Goal: Task Accomplishment & Management: Manage account settings

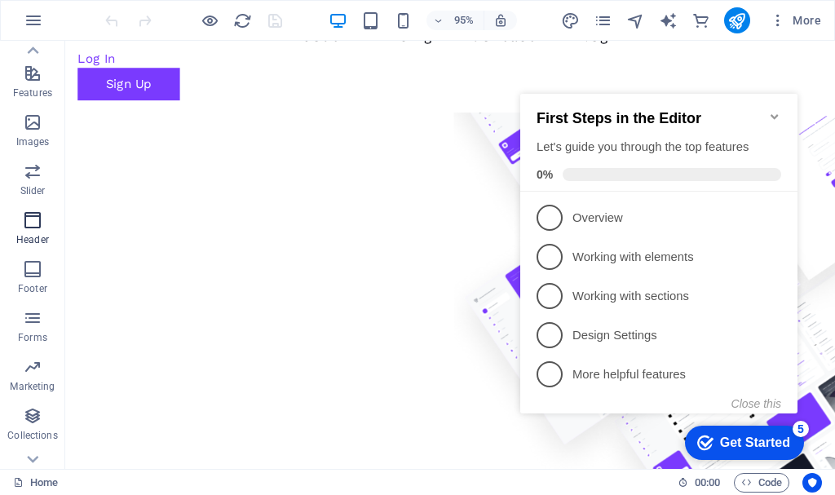
scroll to position [355, 0]
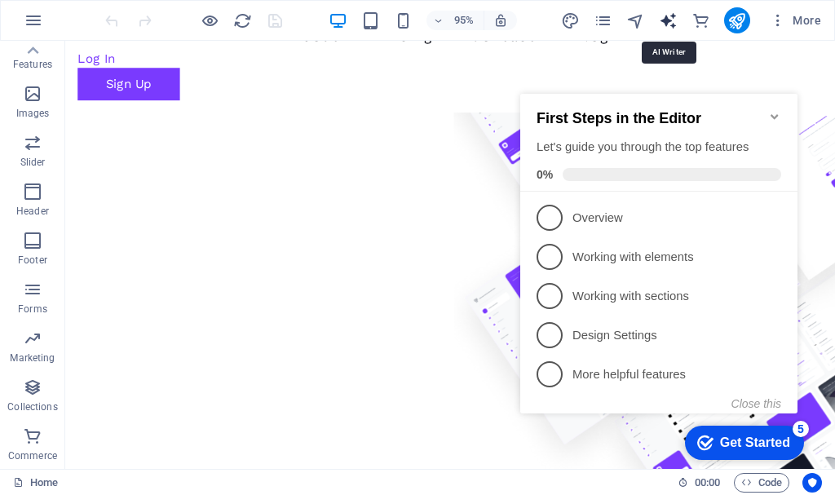
select select "English"
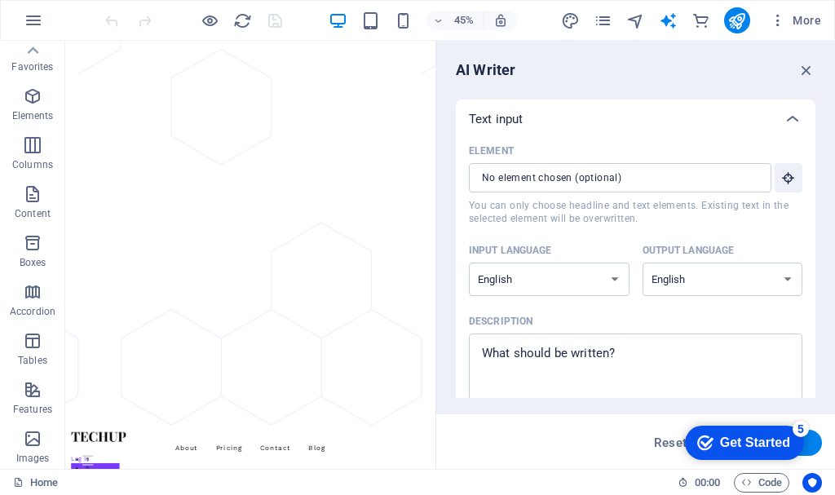
scroll to position [0, 0]
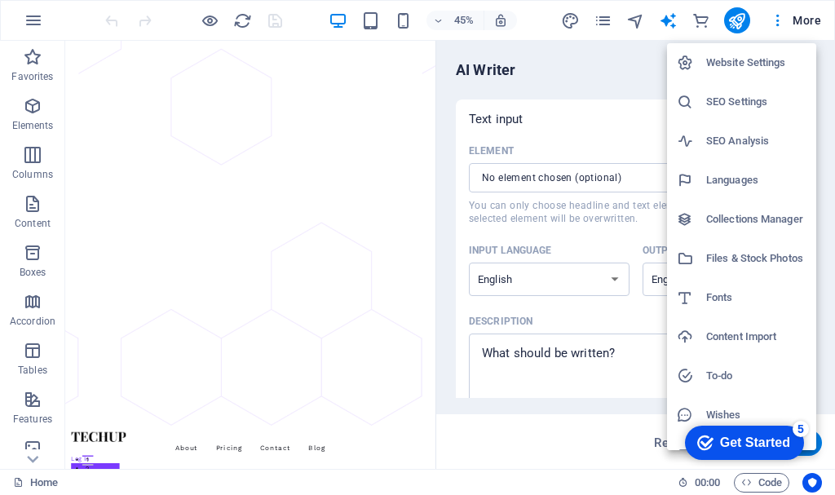
click at [756, 98] on h6 "SEO Settings" at bounding box center [756, 102] width 100 height 20
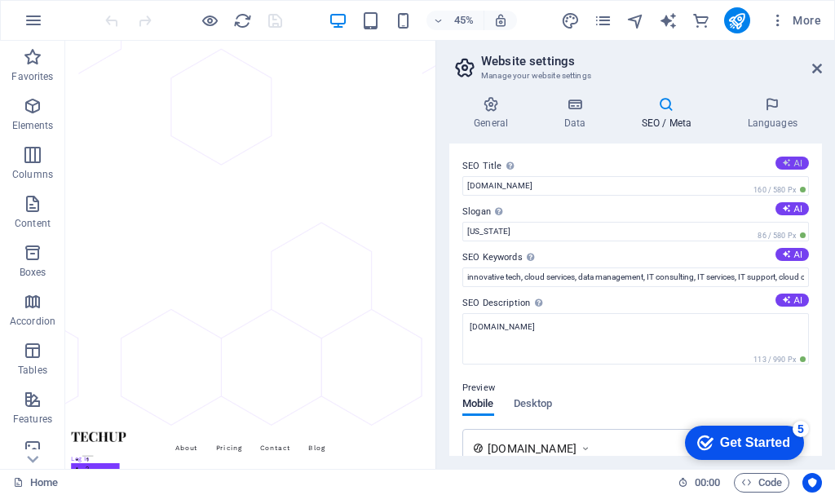
click at [790, 168] on button "AI" at bounding box center [791, 163] width 33 height 13
type input "Grow Your Business Securely"
click at [792, 209] on button "AI" at bounding box center [791, 208] width 33 height 13
type input "Accelerate Growth, Secure Your Future [DATE]!"
click at [788, 255] on button "AI" at bounding box center [791, 254] width 33 height 13
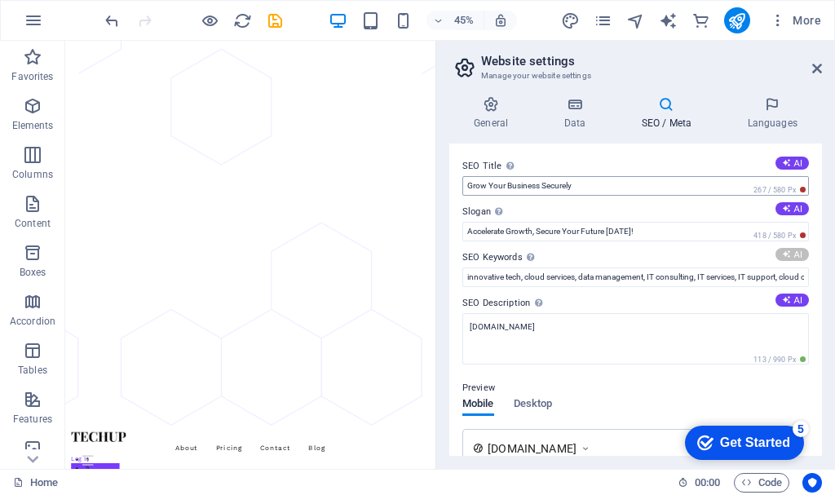
type input "TechUp, secure cloud services, business growth solutions, innovative technology…"
click at [785, 301] on icon at bounding box center [786, 299] width 9 height 9
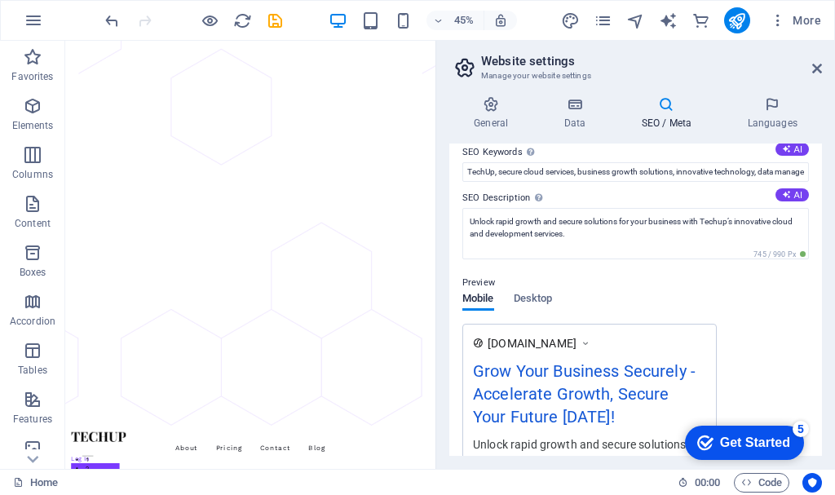
scroll to position [82, 0]
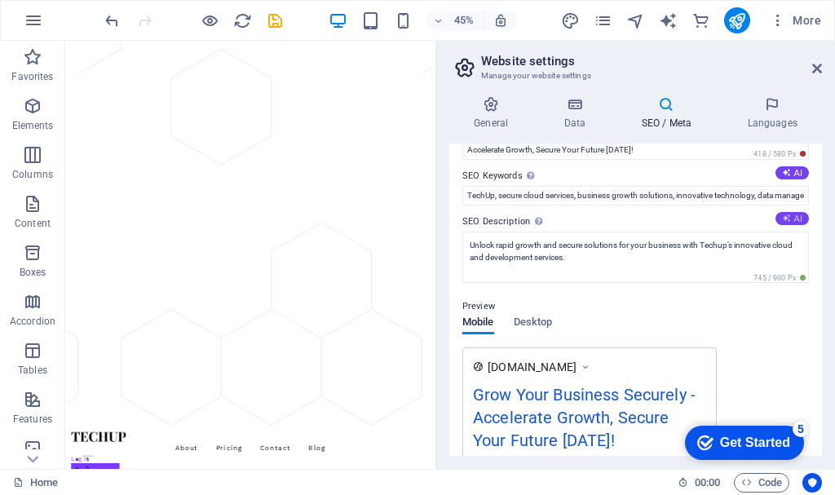
click at [791, 219] on button "AI" at bounding box center [791, 218] width 33 height 13
type textarea "Grow your business securely with Techups innovative cloud services. Manage data…"
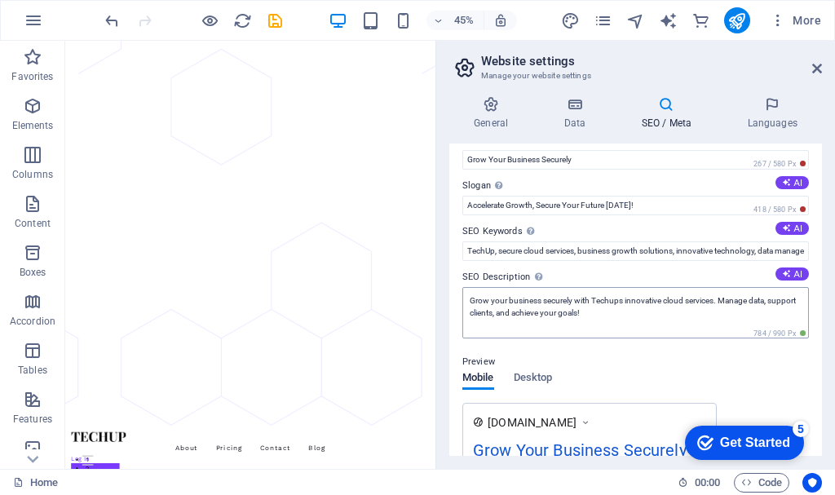
scroll to position [0, 0]
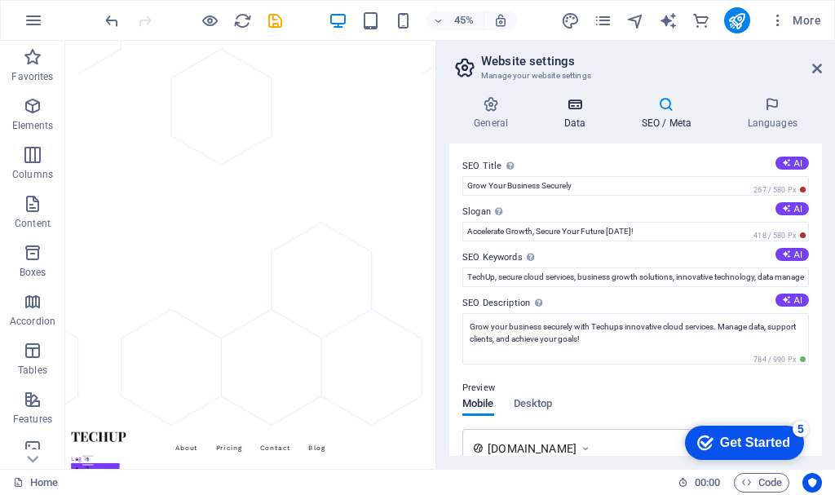
click at [566, 104] on icon at bounding box center [574, 104] width 71 height 16
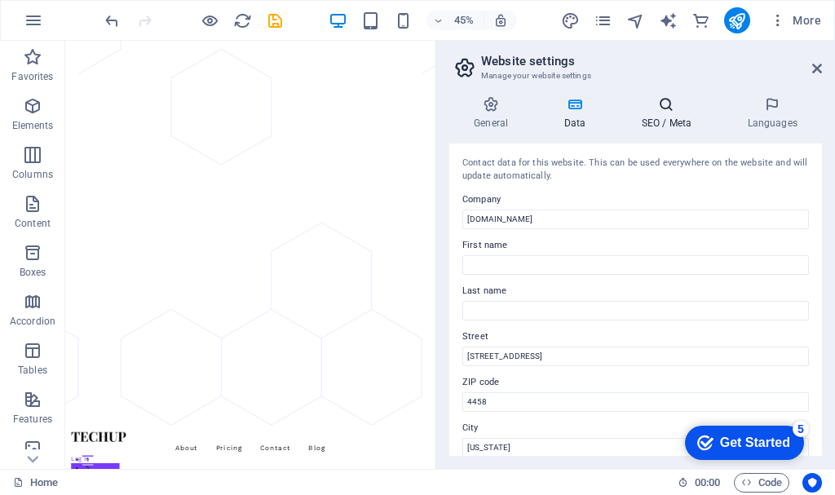
click at [657, 104] on icon at bounding box center [665, 104] width 99 height 16
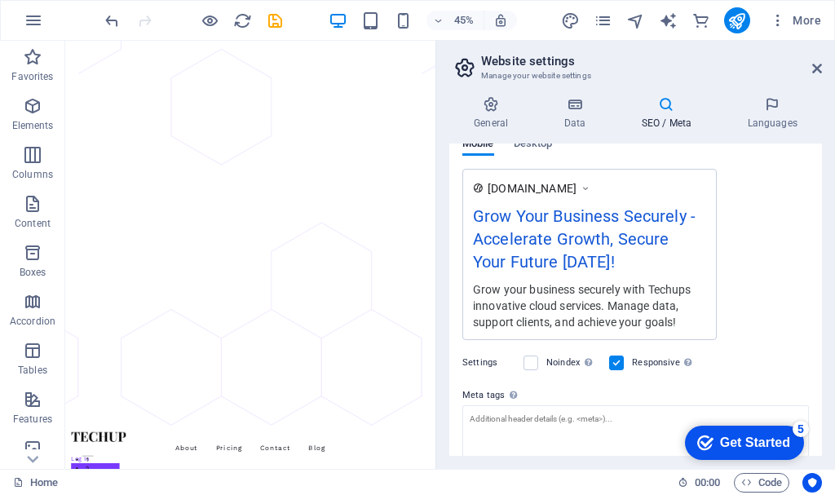
scroll to position [121, 0]
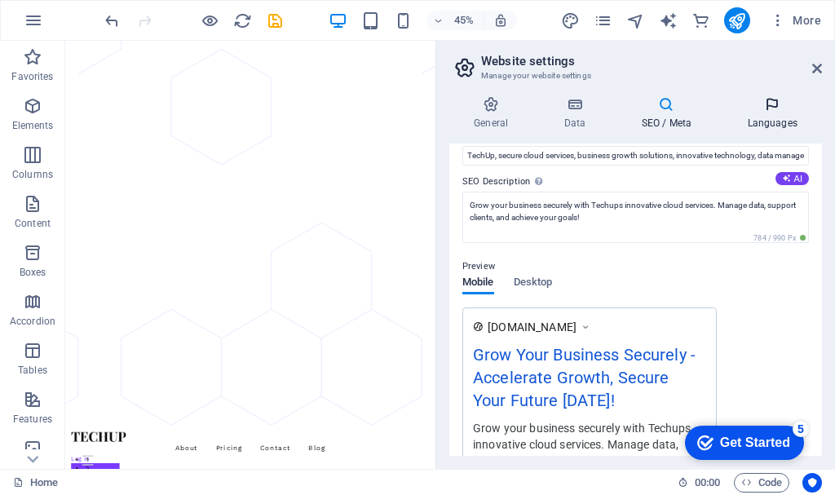
click at [780, 117] on h4 "Languages" at bounding box center [771, 113] width 99 height 34
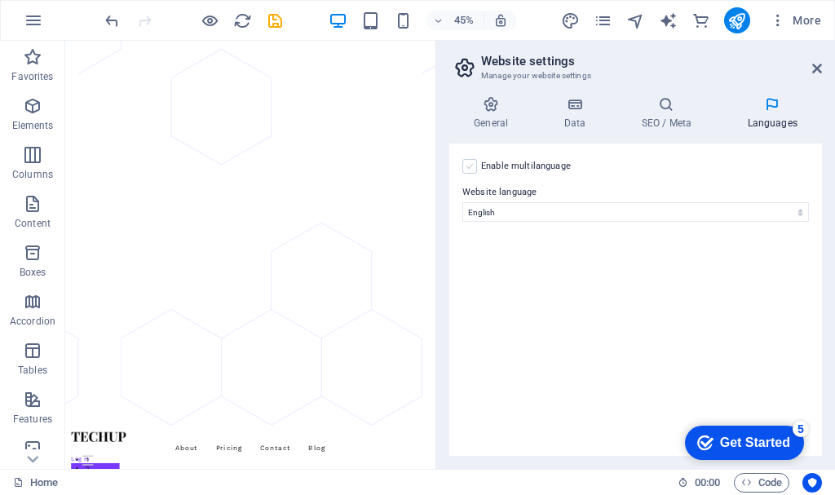
click at [476, 168] on label at bounding box center [469, 166] width 15 height 15
click at [0, 0] on input "Enable multilanguage To disable multilanguage delete all languages until only o…" at bounding box center [0, 0] width 0 height 0
select select
click at [465, 169] on label at bounding box center [469, 166] width 15 height 15
click at [0, 0] on input "Enable multilanguage To disable multilanguage delete all languages until only o…" at bounding box center [0, 0] width 0 height 0
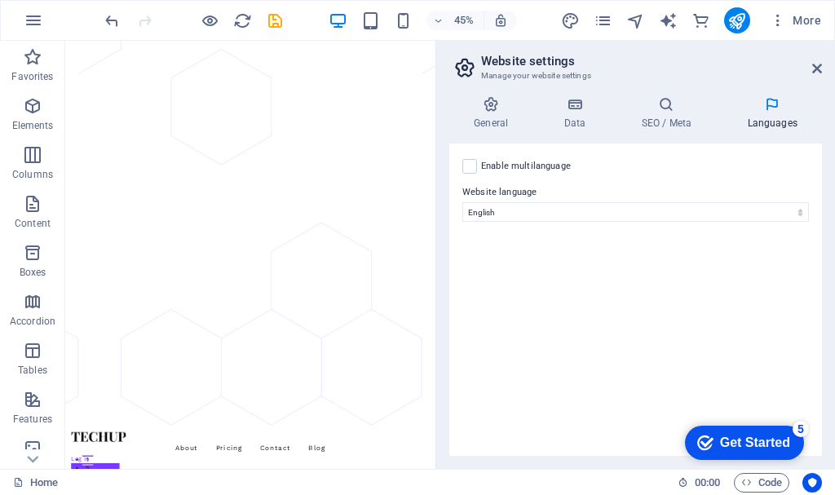
click at [824, 64] on aside "Website settings Manage your website settings General Data SEO / Meta Languages…" at bounding box center [635, 255] width 400 height 428
click at [814, 64] on icon at bounding box center [817, 68] width 10 height 13
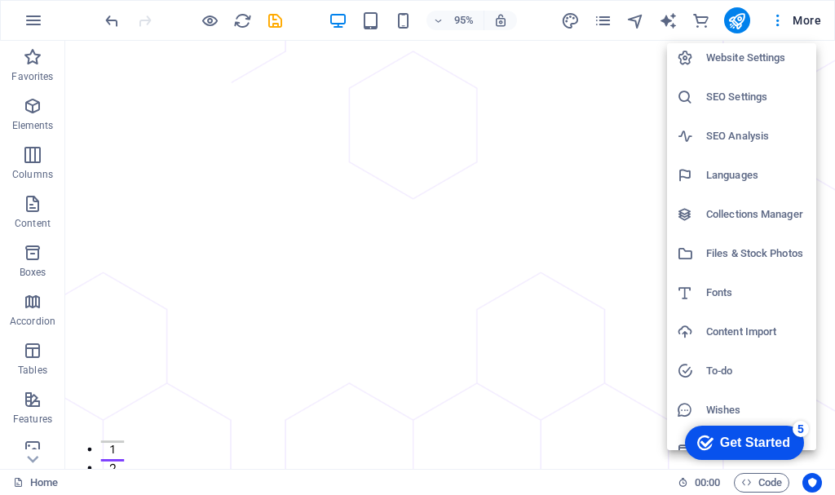
scroll to position [0, 0]
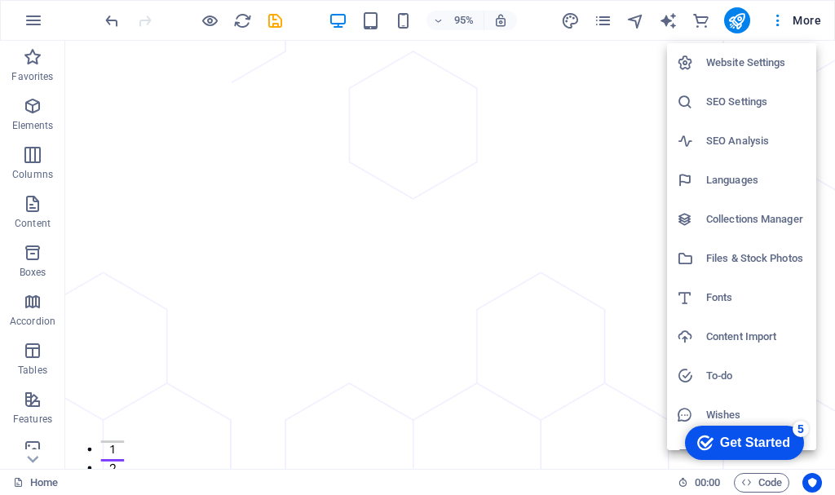
click at [747, 60] on h6 "Website Settings" at bounding box center [756, 63] width 100 height 20
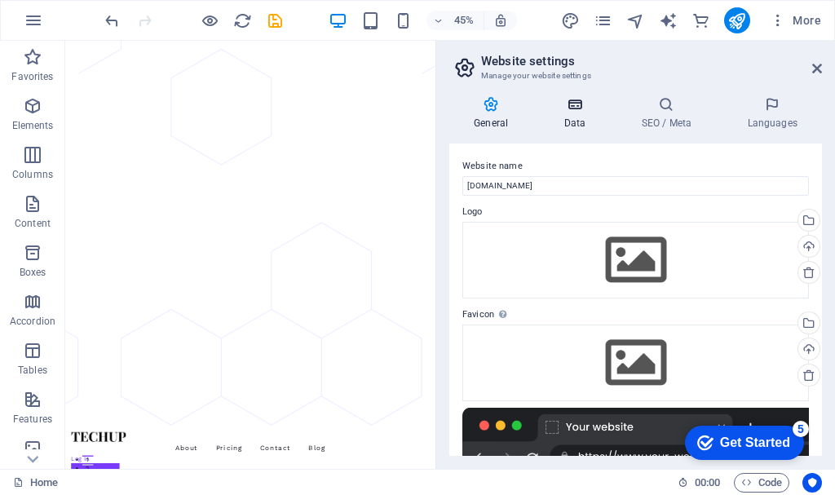
click at [587, 98] on icon at bounding box center [574, 104] width 71 height 16
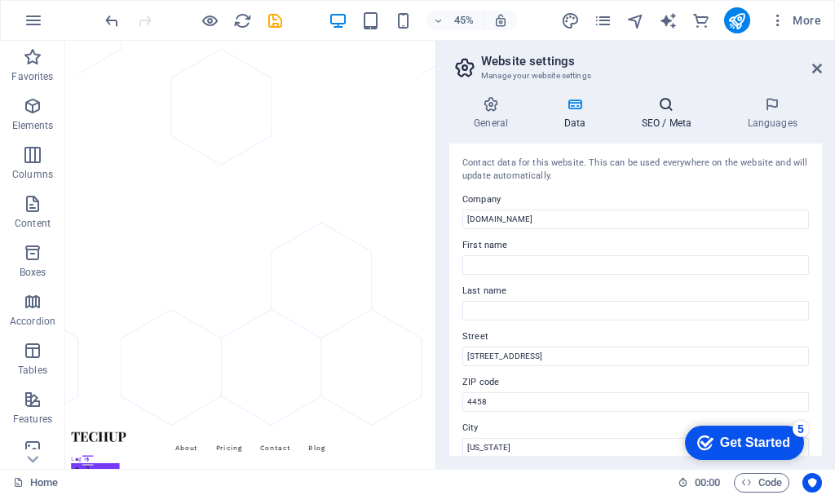
click at [683, 103] on icon at bounding box center [665, 104] width 99 height 16
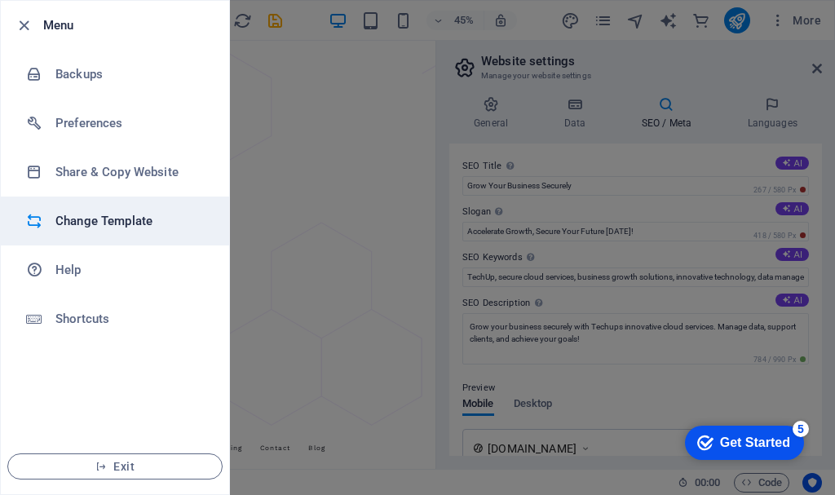
click at [102, 232] on li "Change Template" at bounding box center [115, 220] width 228 height 49
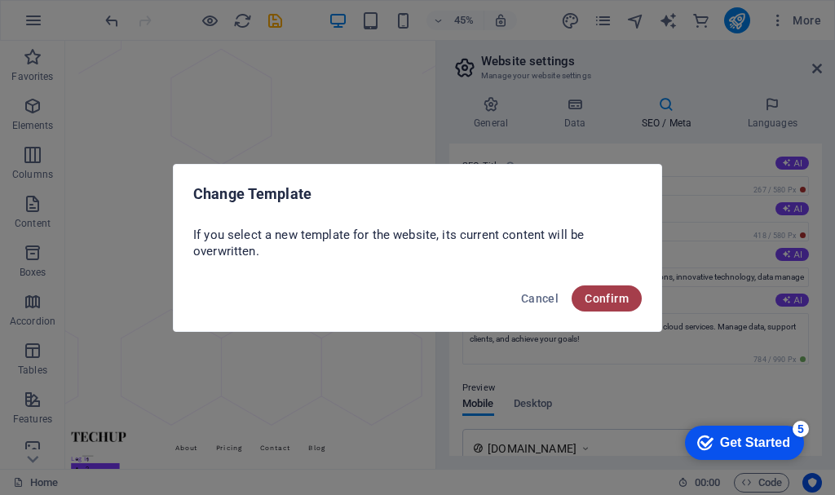
click at [603, 302] on span "Confirm" at bounding box center [607, 298] width 44 height 13
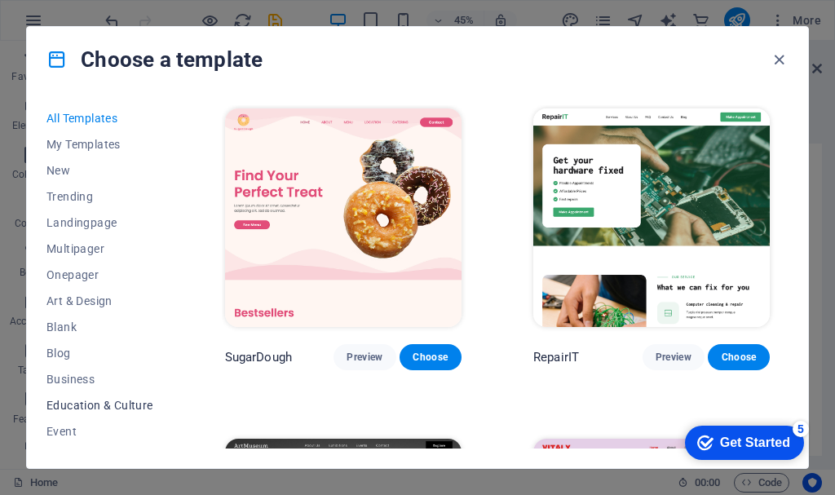
click at [97, 405] on span "Education & Culture" at bounding box center [99, 405] width 107 height 13
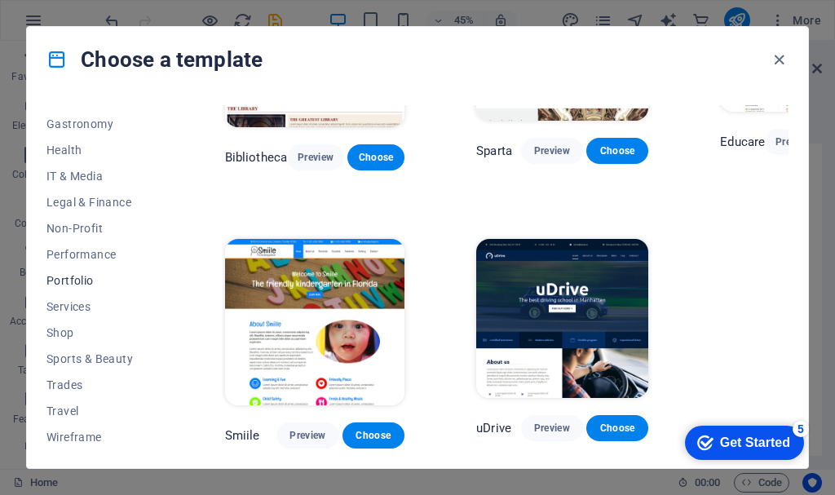
scroll to position [335, 0]
click at [89, 170] on span "IT & Media" at bounding box center [99, 174] width 107 height 13
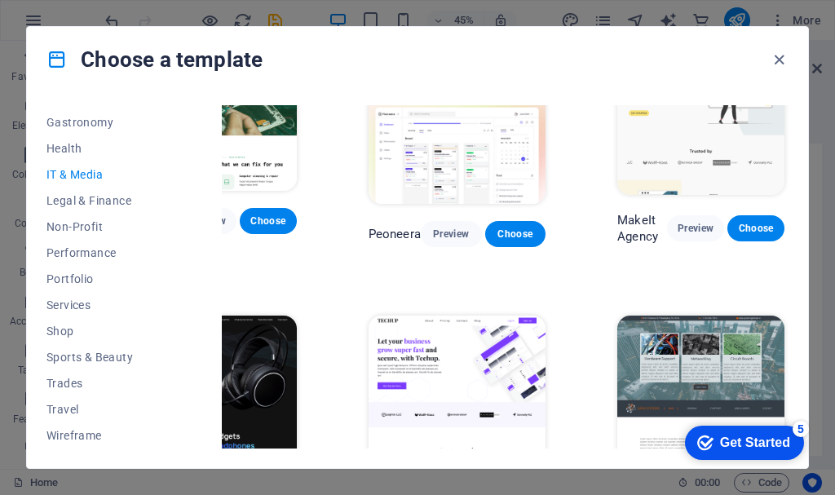
scroll to position [0, 95]
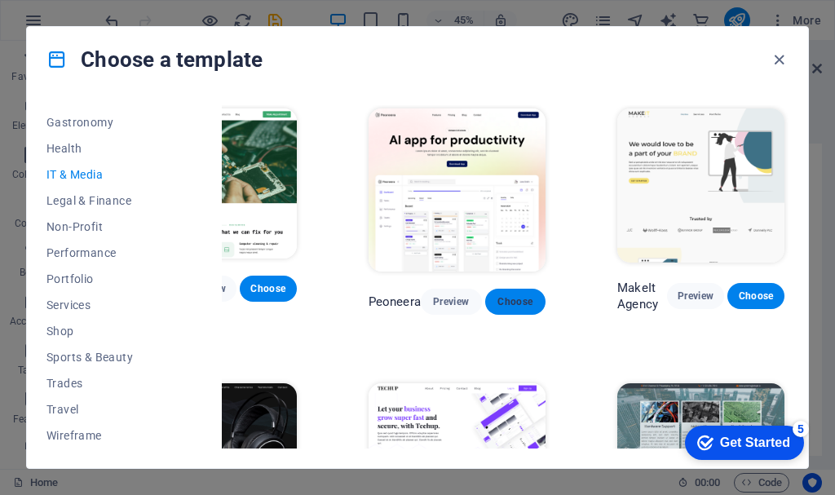
click at [518, 304] on span "Choose" at bounding box center [515, 301] width 35 height 13
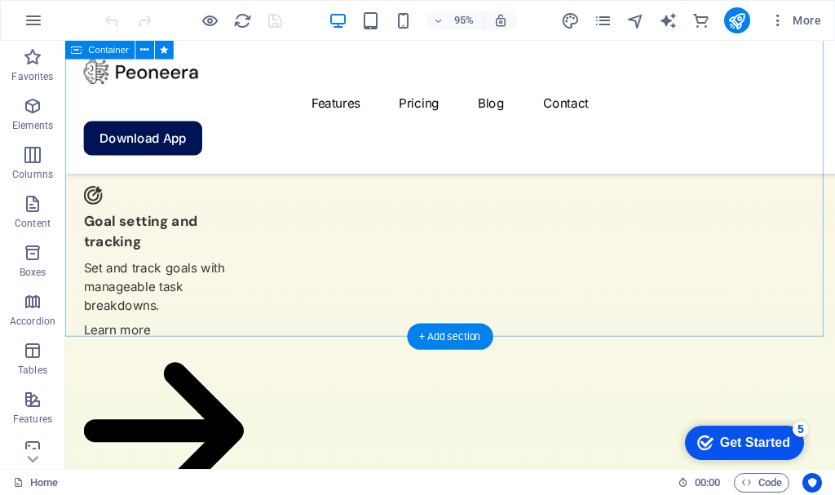
scroll to position [3669, 0]
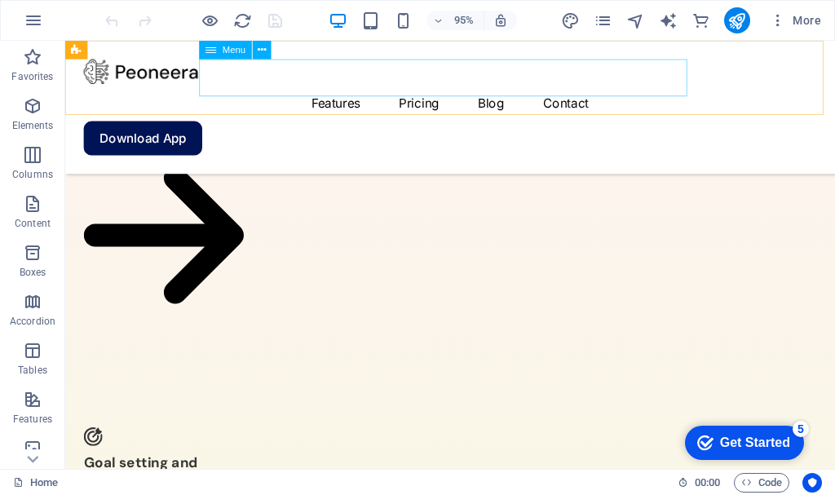
click at [427, 86] on nav "Features Pricing Blog Contact" at bounding box center [470, 105] width 771 height 39
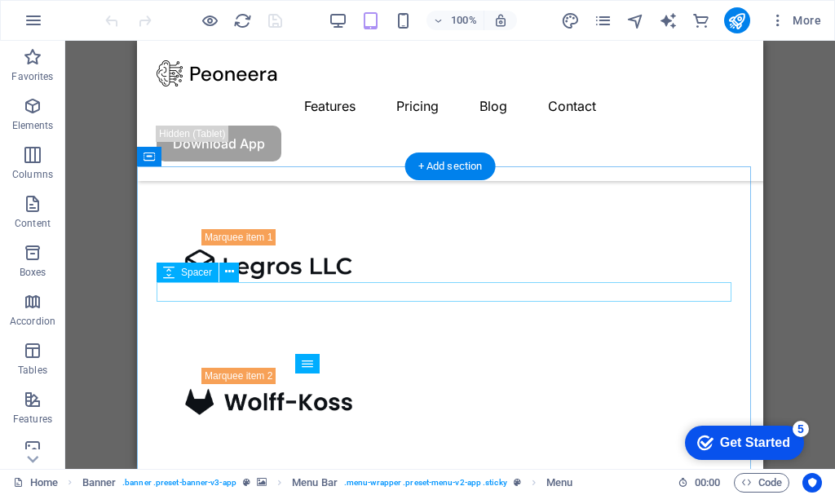
scroll to position [1223, 0]
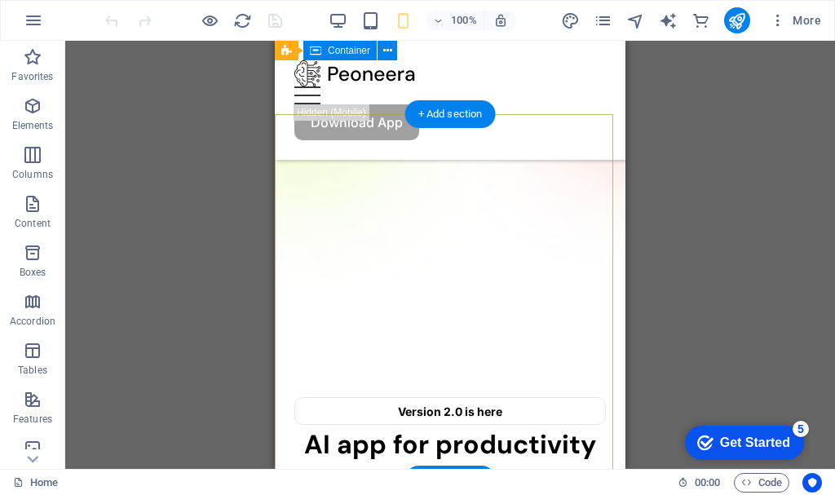
scroll to position [0, 0]
